Goal: Book appointment/travel/reservation

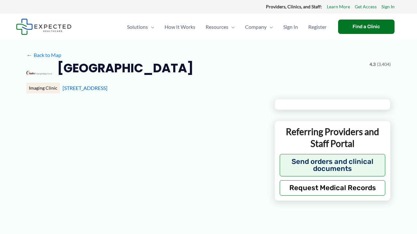
type input "**********"
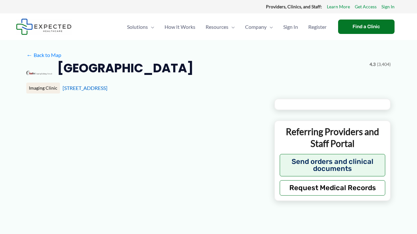
type input "**********"
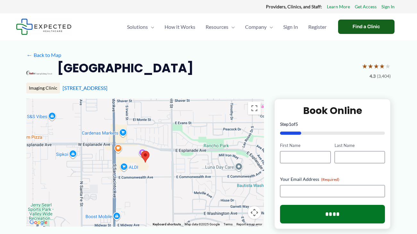
click at [360, 21] on div "Find a Clinic" at bounding box center [366, 27] width 56 height 14
